Goal: Check status: Check status

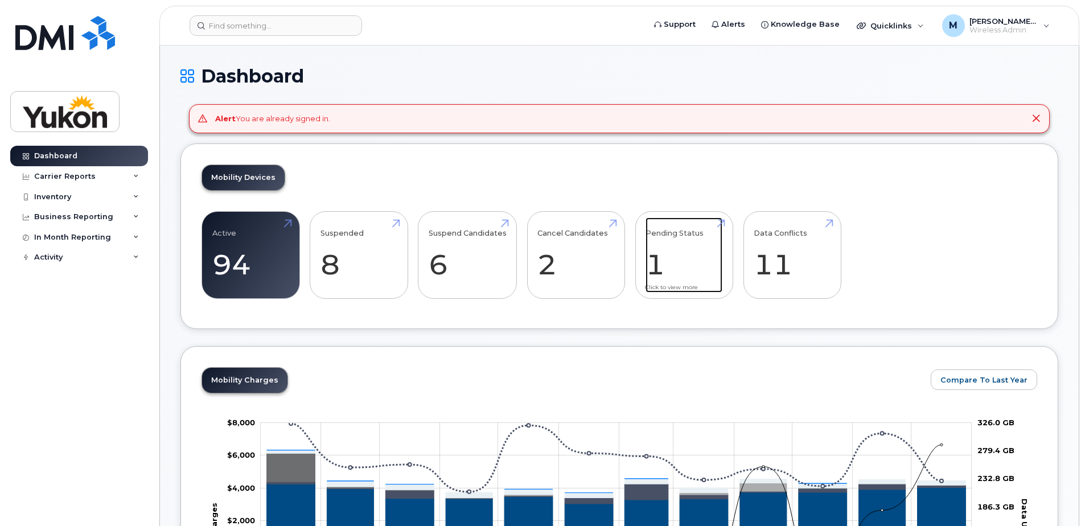
click at [668, 255] on link "Pending Status 1" at bounding box center [683, 254] width 77 height 75
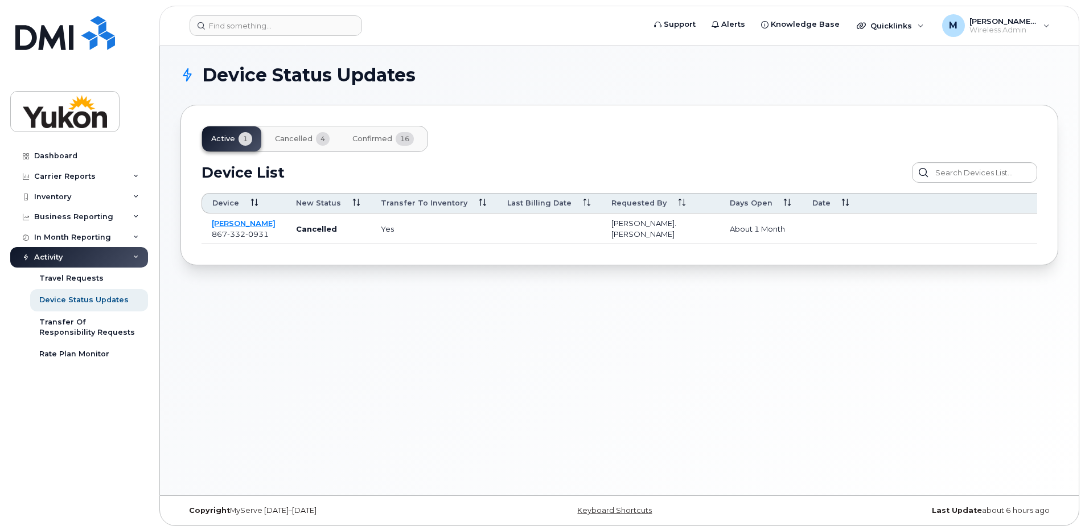
click at [382, 137] on span "Confirmed" at bounding box center [372, 138] width 40 height 9
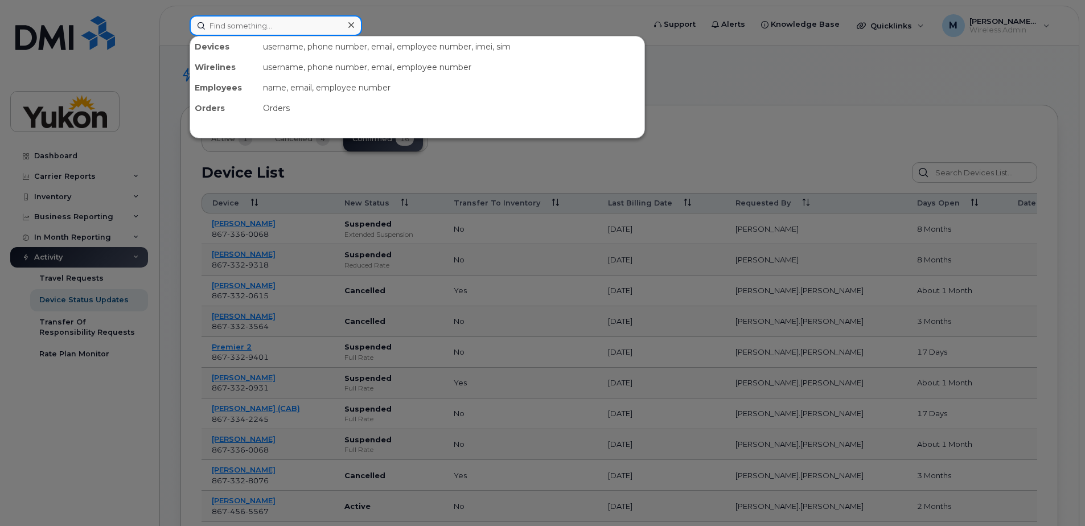
click at [231, 30] on input at bounding box center [276, 25] width 172 height 20
click at [463, 22] on div at bounding box center [542, 263] width 1085 height 526
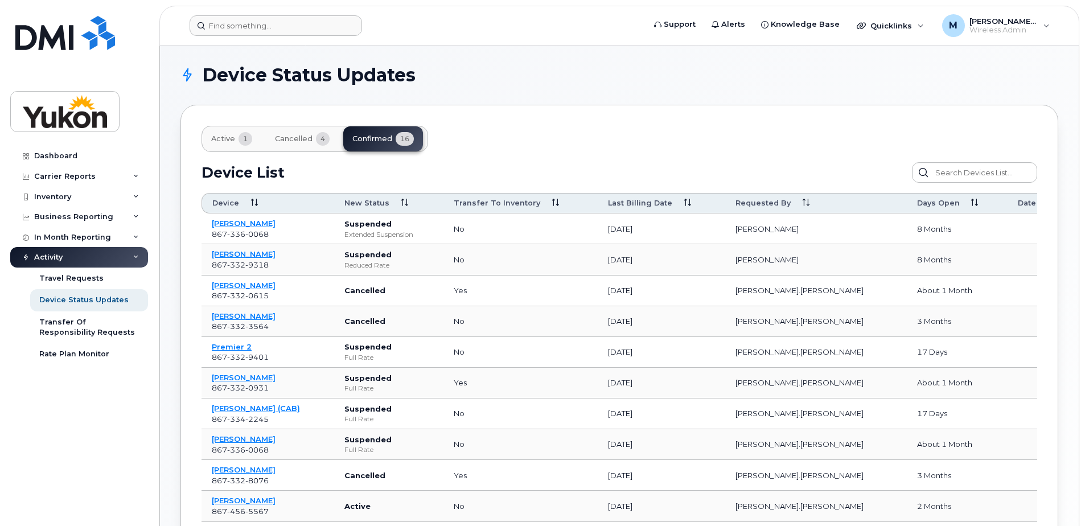
click at [638, 130] on div "Active 1 Cancelled 4 Confirmed 16 Device List Confirm Request Resend Notificati…" at bounding box center [619, 416] width 878 height 623
